Goal: Information Seeking & Learning: Learn about a topic

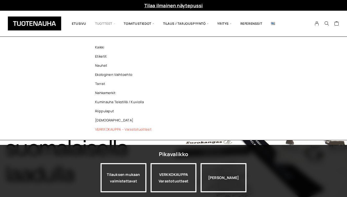
click at [107, 130] on link "VERKKOKAUPPA – Varastotuotteet" at bounding box center [125, 129] width 76 height 9
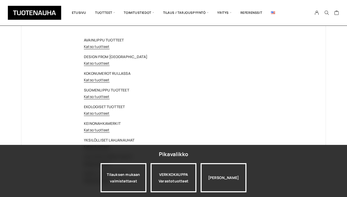
scroll to position [41, 0]
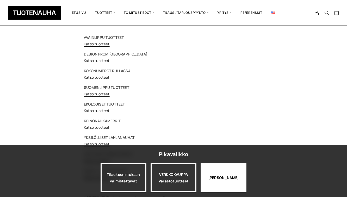
click at [219, 177] on div "[PERSON_NAME]" at bounding box center [224, 177] width 46 height 29
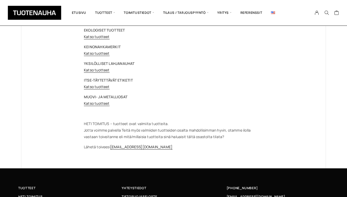
scroll to position [116, 0]
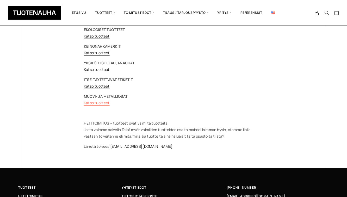
click at [93, 103] on link "Katso tuotteet" at bounding box center [97, 102] width 26 height 5
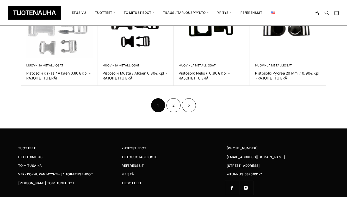
scroll to position [342, 0]
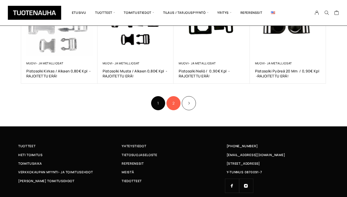
click at [176, 105] on link "2" at bounding box center [174, 103] width 14 height 14
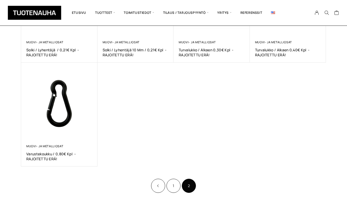
scroll to position [156, 0]
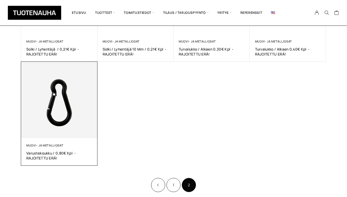
click at [49, 126] on img at bounding box center [59, 100] width 76 height 76
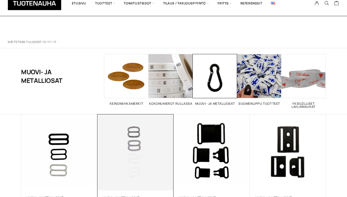
scroll to position [156, 0]
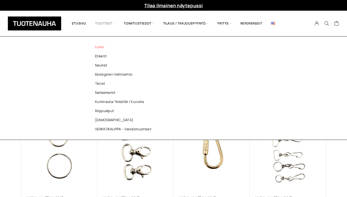
click at [99, 46] on link "Kaikki" at bounding box center [125, 47] width 76 height 9
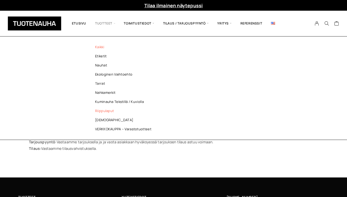
click at [105, 110] on link "Riippulaput" at bounding box center [125, 110] width 76 height 9
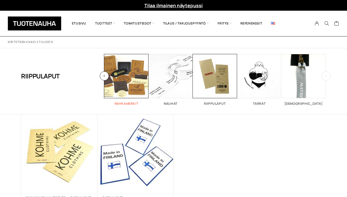
click at [131, 86] on span "Visit product category Nahkamerkit" at bounding box center [126, 76] width 44 height 44
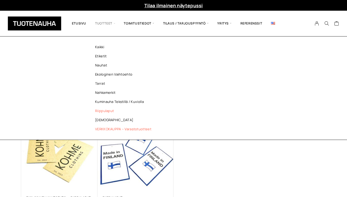
click at [104, 129] on link "VERKKOKAUPPA – Varastotuotteet" at bounding box center [125, 129] width 76 height 9
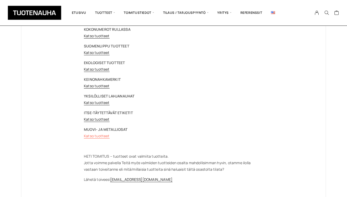
scroll to position [85, 0]
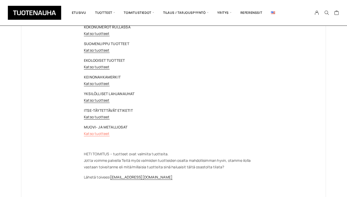
click at [95, 134] on link "Katso tuotteet" at bounding box center [97, 133] width 26 height 5
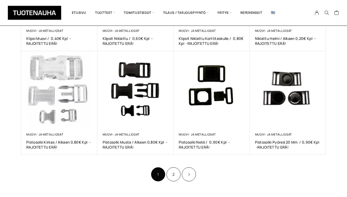
scroll to position [290, 0]
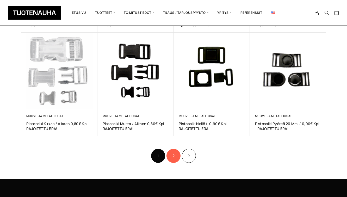
click at [174, 158] on link "2" at bounding box center [174, 156] width 14 height 14
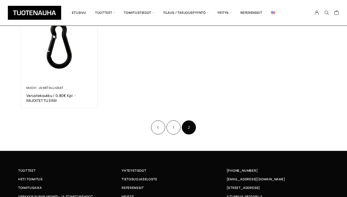
scroll to position [259, 0]
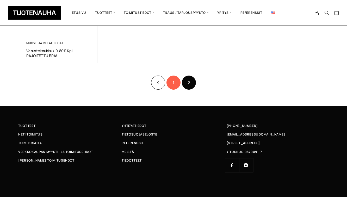
click at [176, 82] on link "1" at bounding box center [174, 83] width 14 height 14
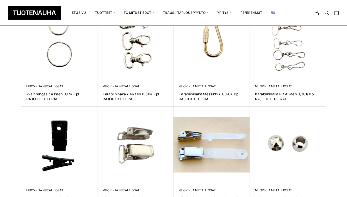
scroll to position [114, 0]
